Goal: Task Accomplishment & Management: Manage account settings

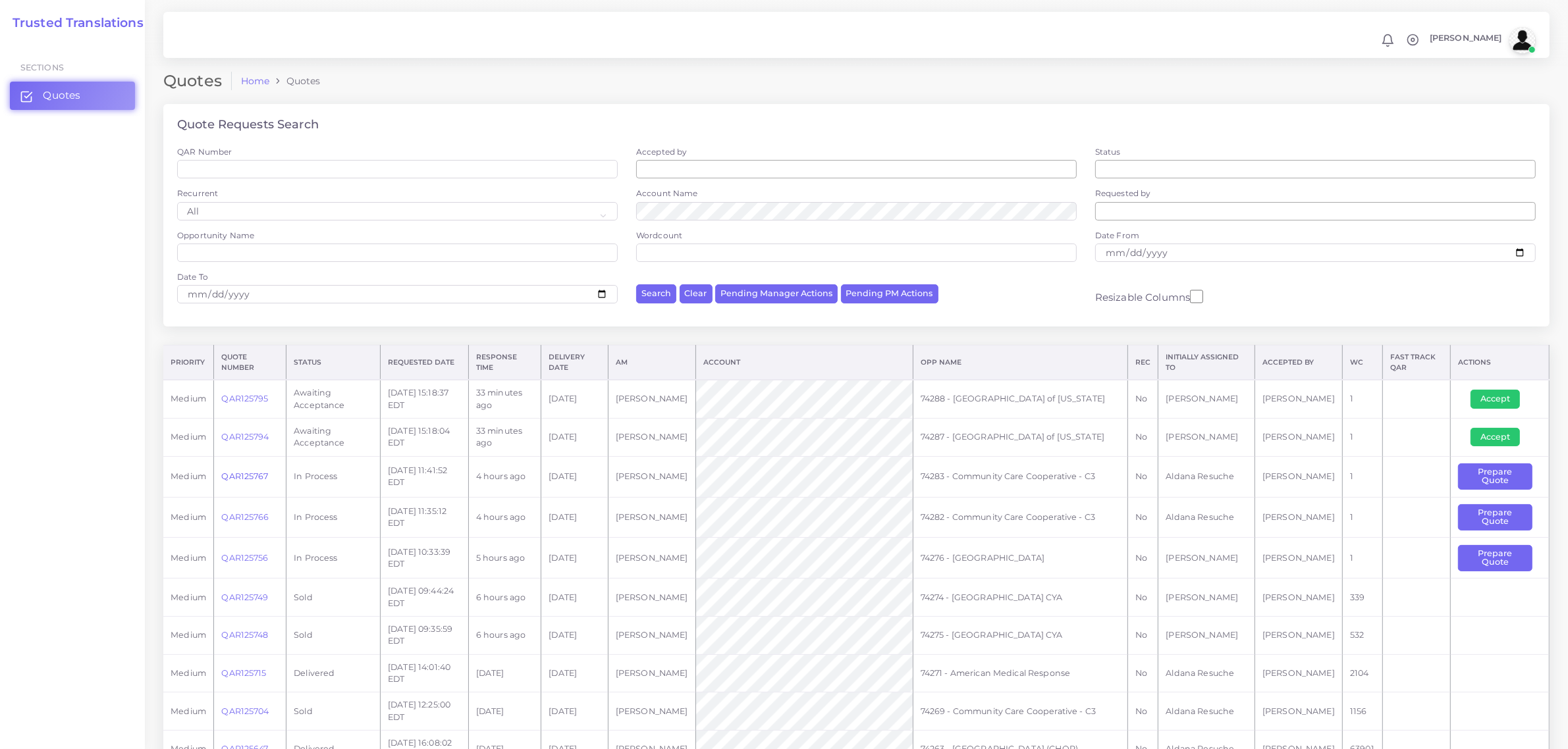
click at [244, 472] on link "QAR125767" at bounding box center [244, 476] width 47 height 10
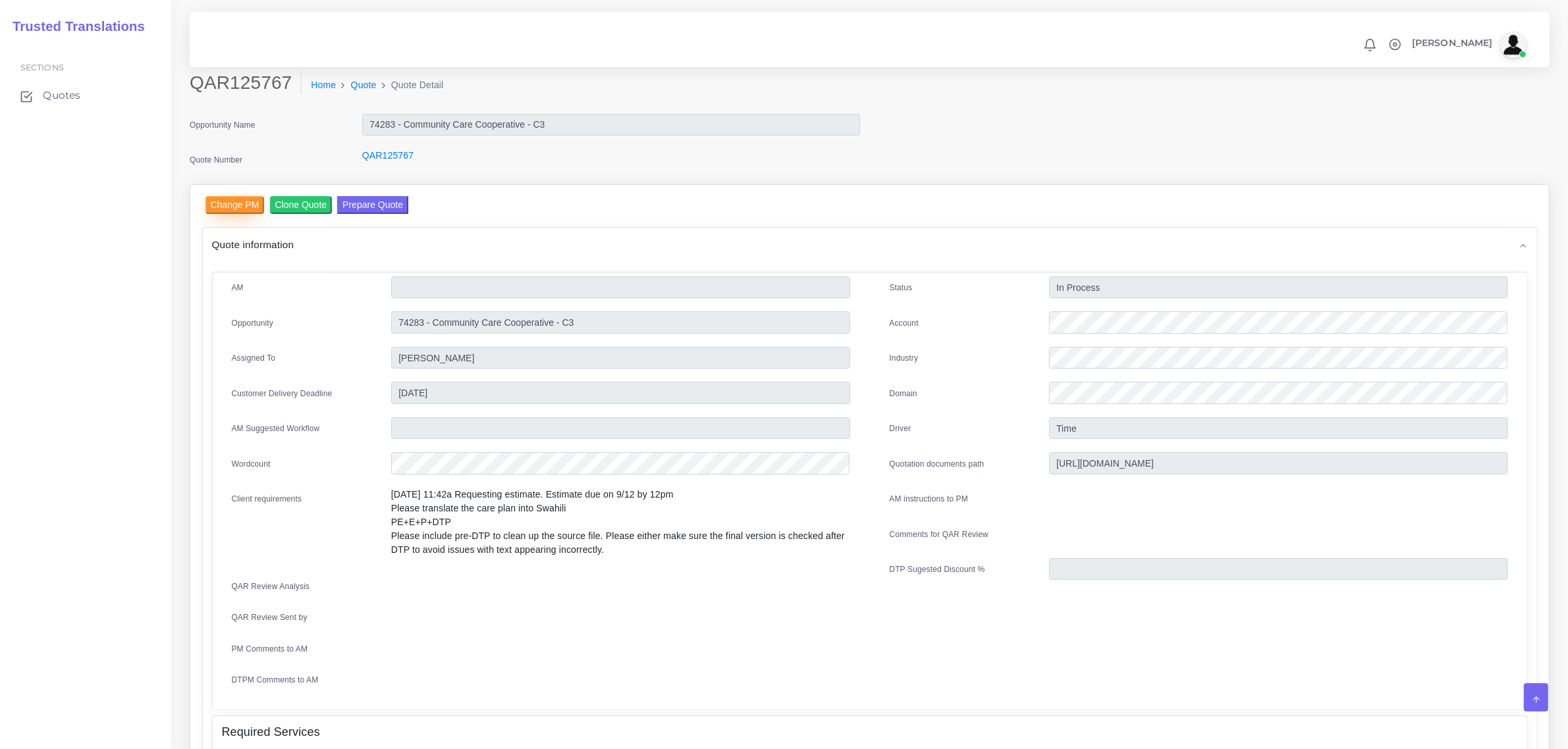
click at [252, 205] on input "Change PM" at bounding box center [235, 205] width 60 height 18
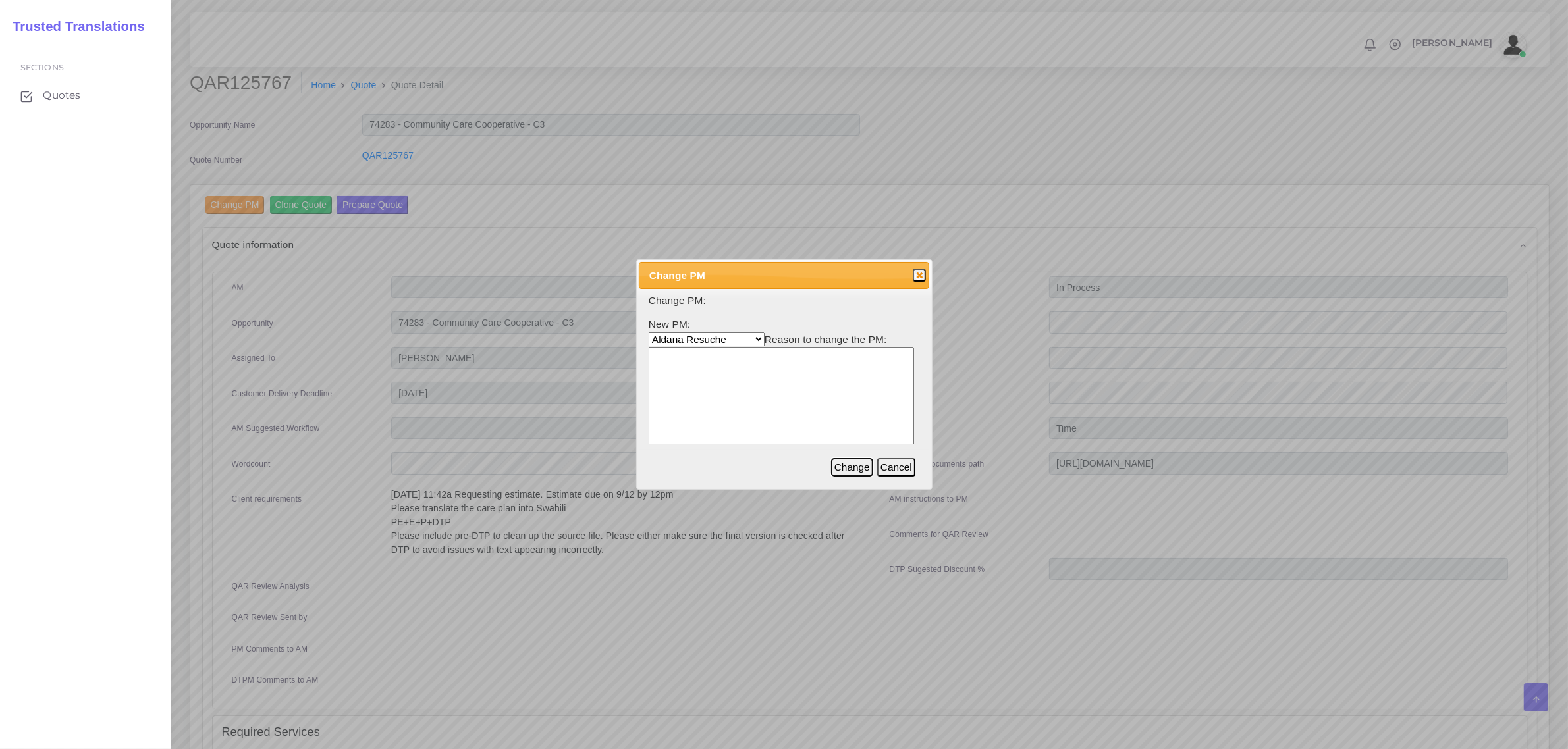
click at [853, 466] on button "Change" at bounding box center [852, 467] width 42 height 19
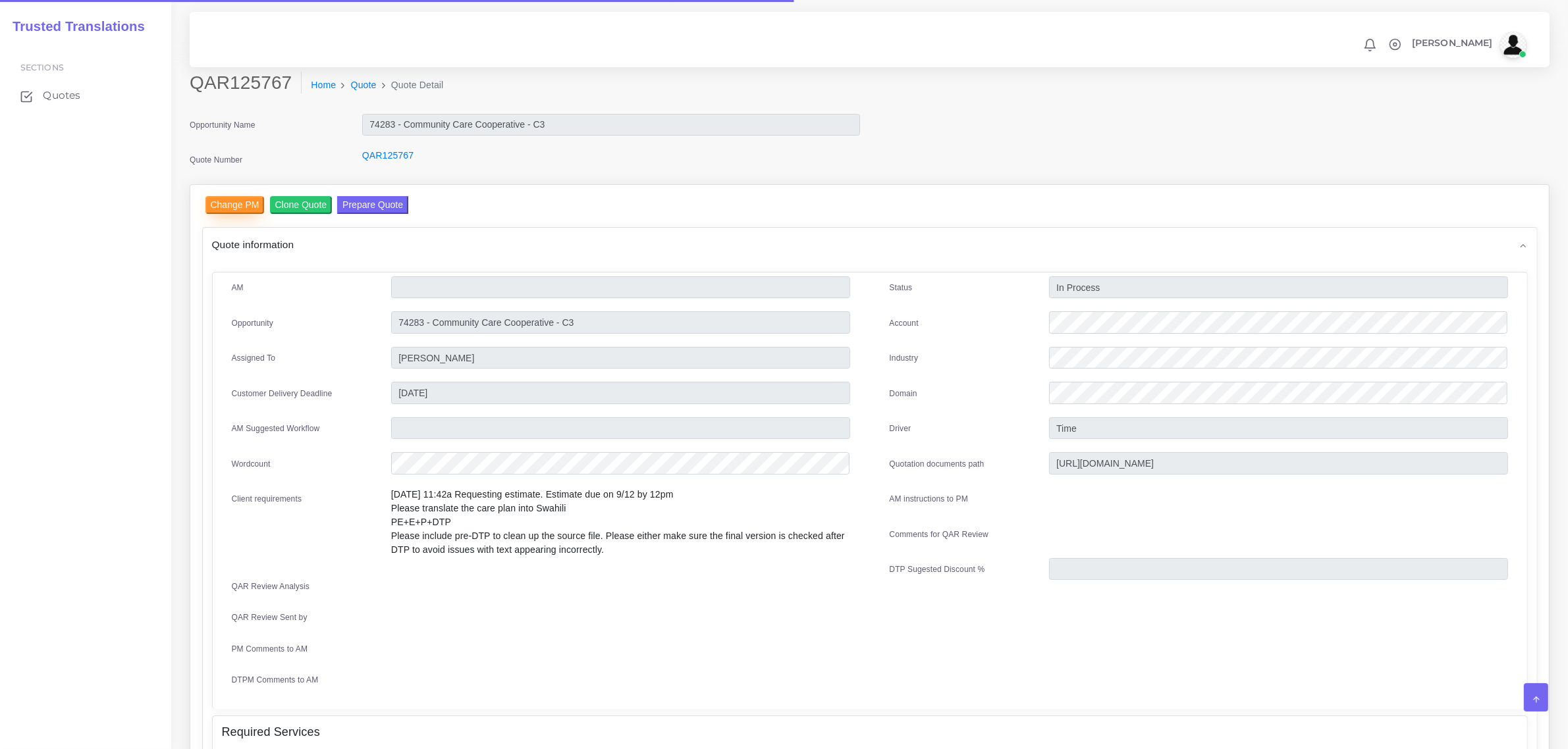
click at [226, 196] on input "Change PM" at bounding box center [235, 205] width 60 height 18
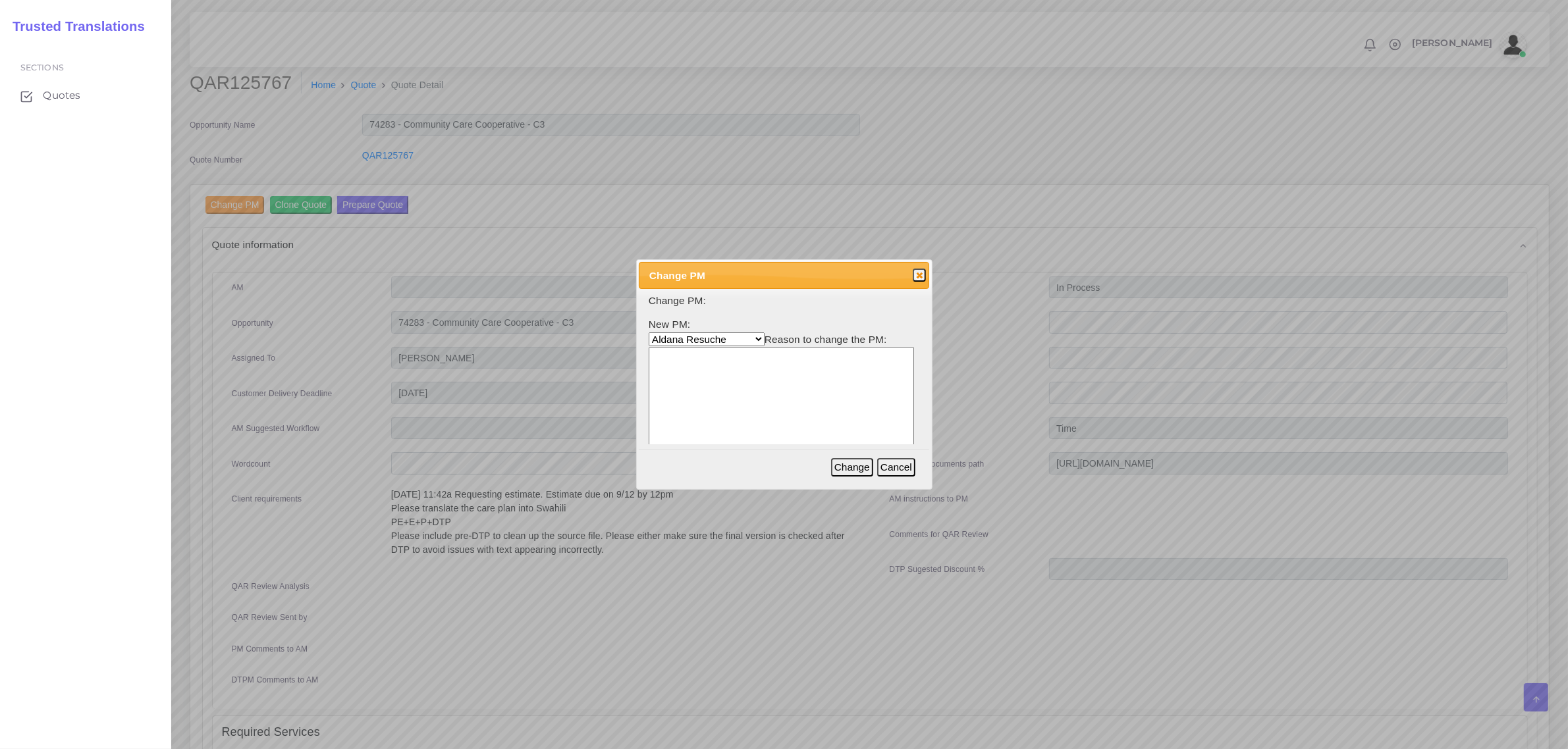
click at [764, 383] on textarea at bounding box center [781, 410] width 265 height 126
type textarea "-"
click at [851, 461] on button "Change" at bounding box center [852, 467] width 42 height 19
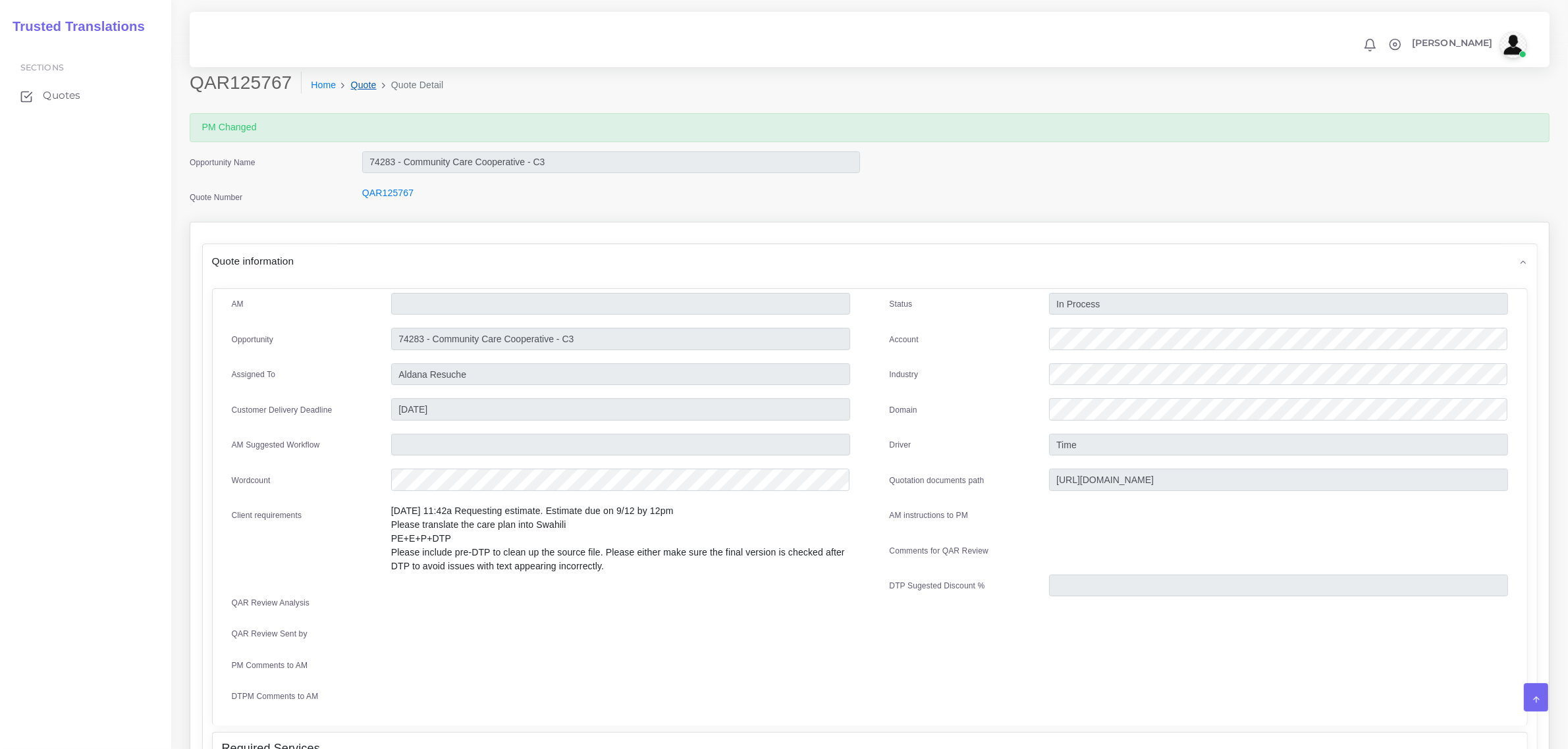
click at [359, 79] on link "Quote" at bounding box center [364, 85] width 26 height 14
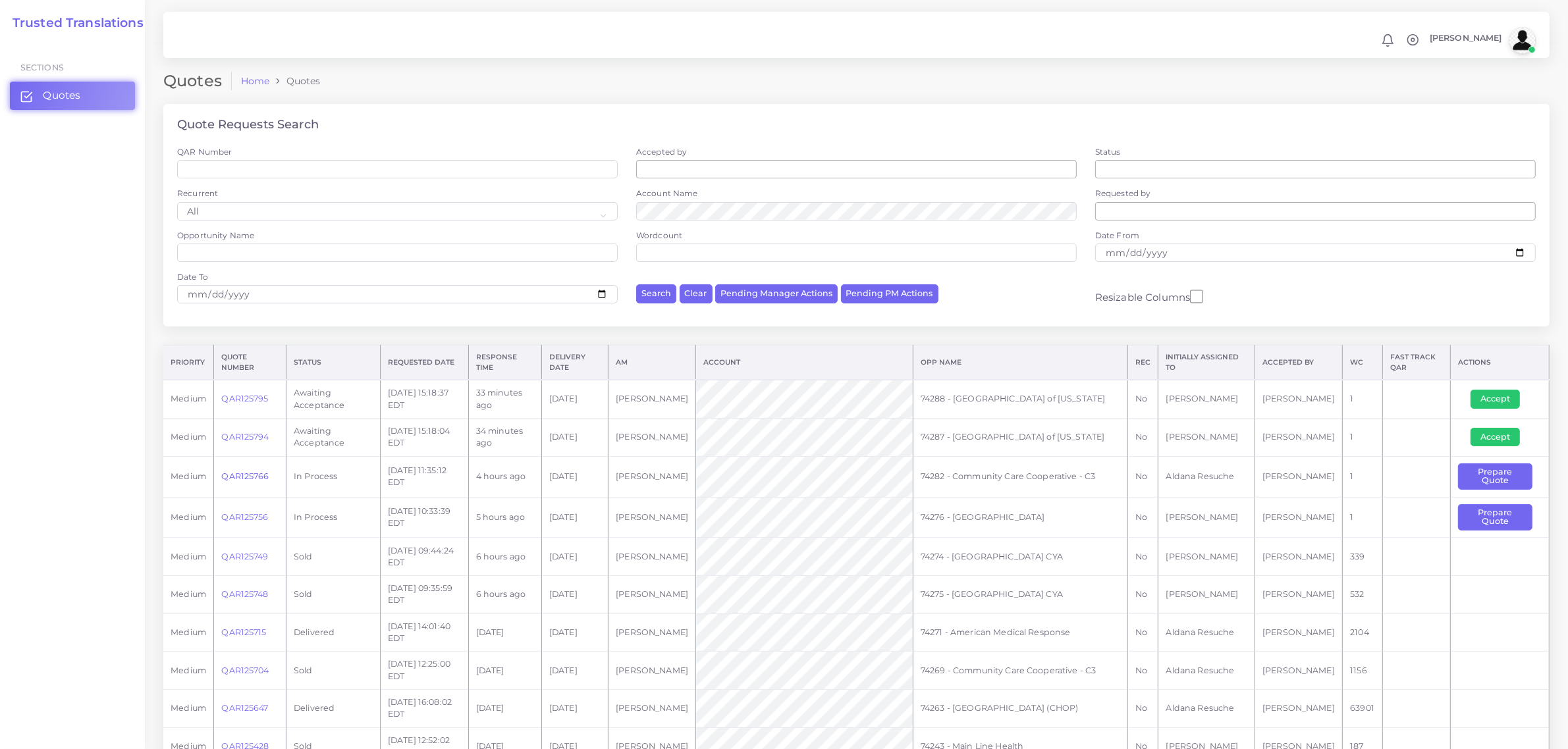
click at [248, 476] on link "QAR125766" at bounding box center [245, 476] width 48 height 10
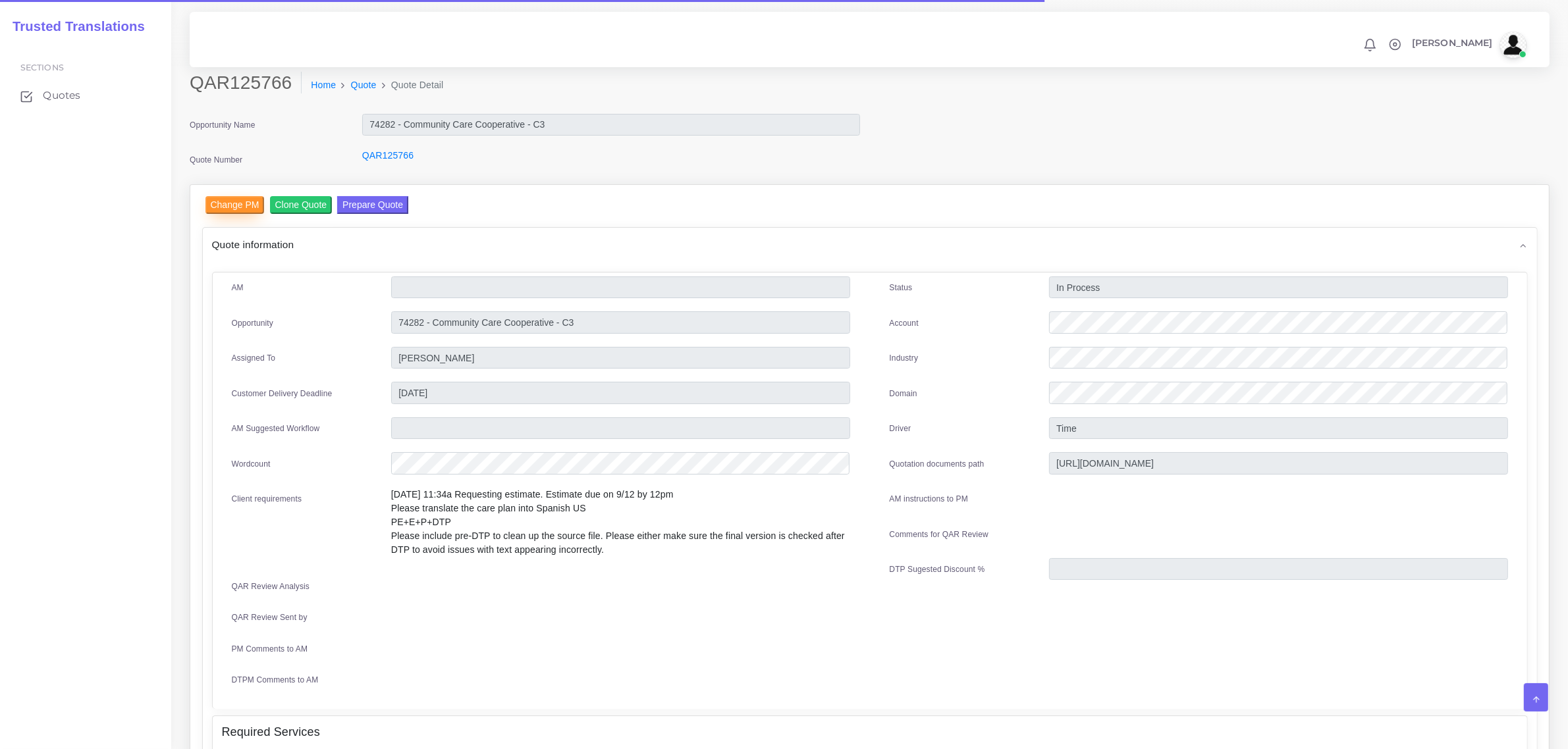
click at [252, 200] on input "Change PM" at bounding box center [235, 205] width 60 height 18
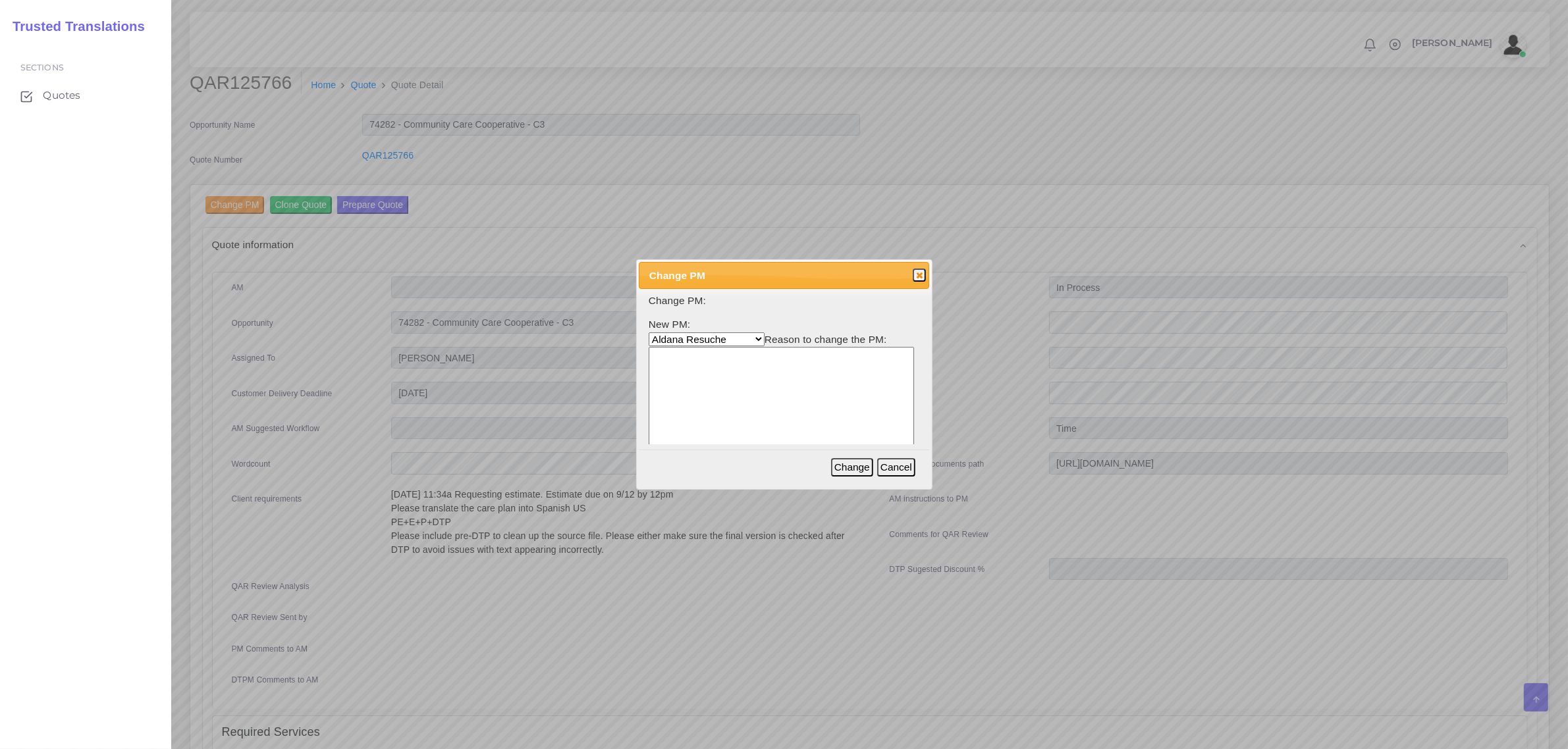
click at [789, 404] on textarea at bounding box center [781, 410] width 265 height 126
type textarea "-"
click at [863, 467] on button "Change" at bounding box center [852, 467] width 42 height 19
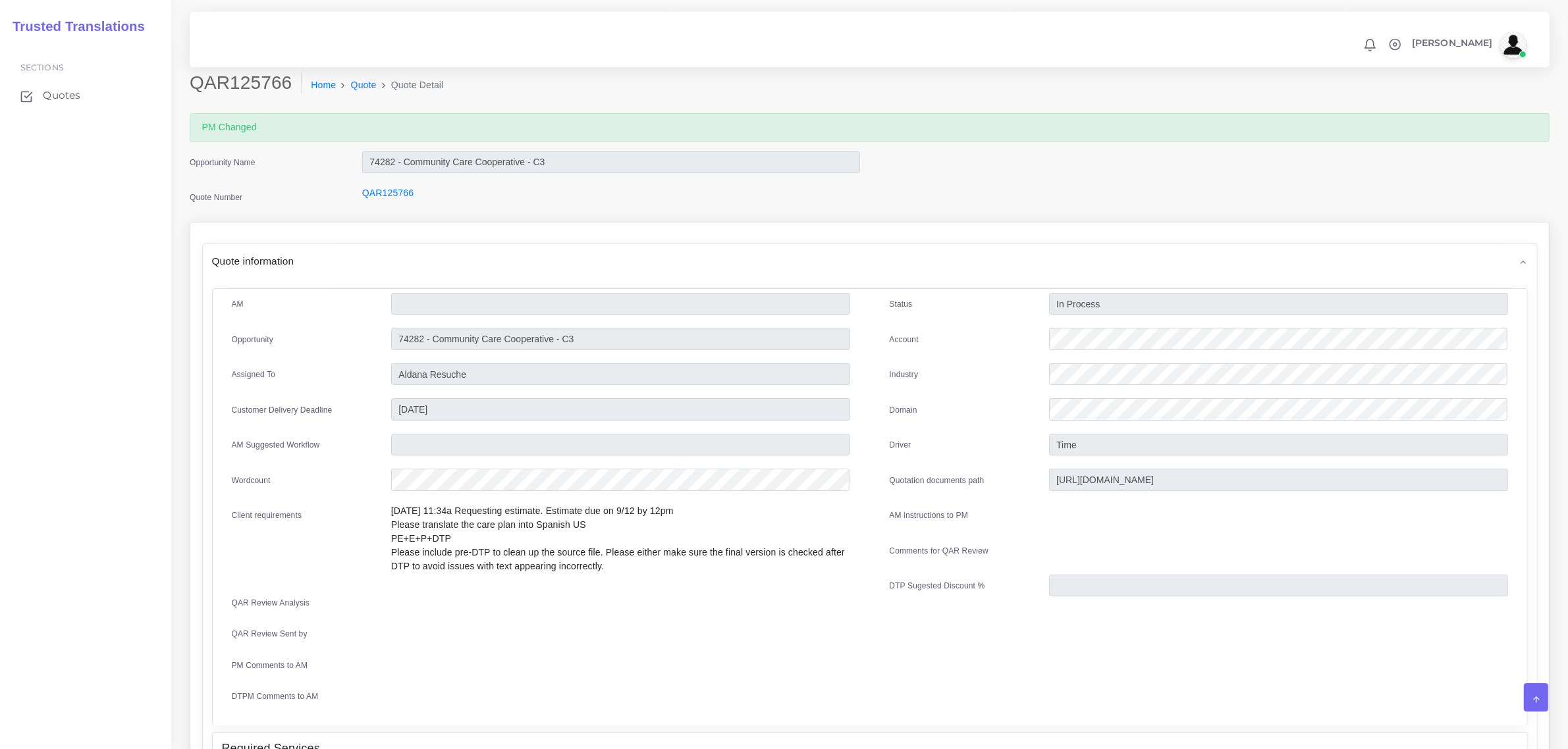
click at [541, 592] on div at bounding box center [620, 605] width 479 height 27
